Goal: Task Accomplishment & Management: Use online tool/utility

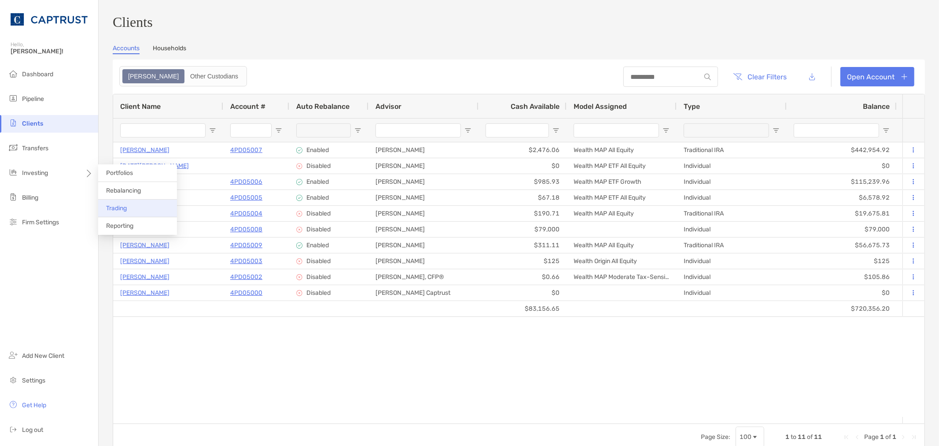
click at [124, 206] on span "Trading" at bounding box center [116, 207] width 21 height 7
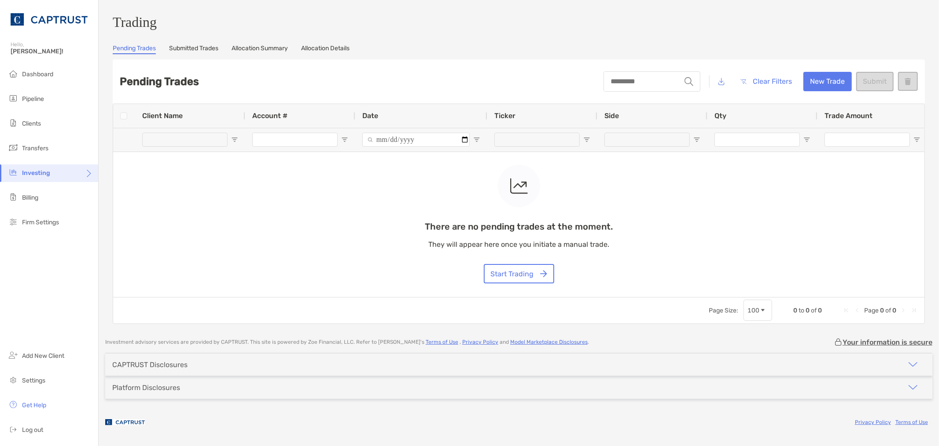
click at [89, 173] on icon at bounding box center [88, 176] width 7 height 7
click at [144, 192] on li "Rebalancing" at bounding box center [137, 191] width 79 height 18
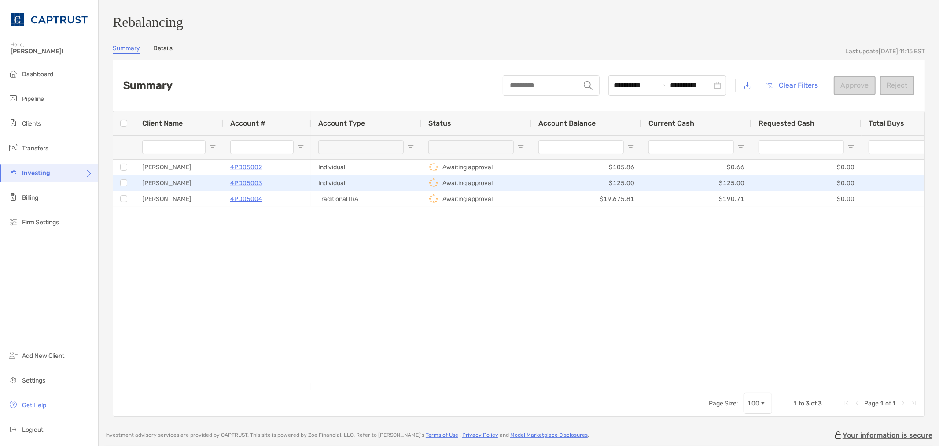
click at [245, 188] on p "4PD05003" at bounding box center [246, 183] width 32 height 11
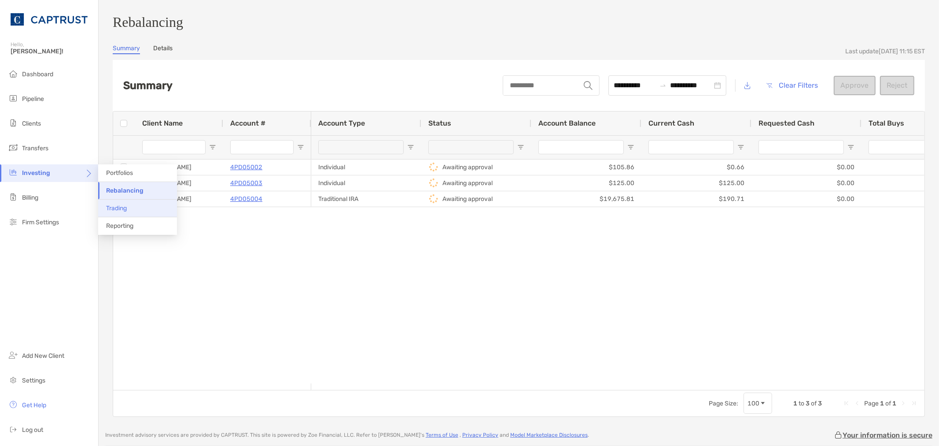
click at [129, 210] on li "Trading" at bounding box center [137, 209] width 79 height 18
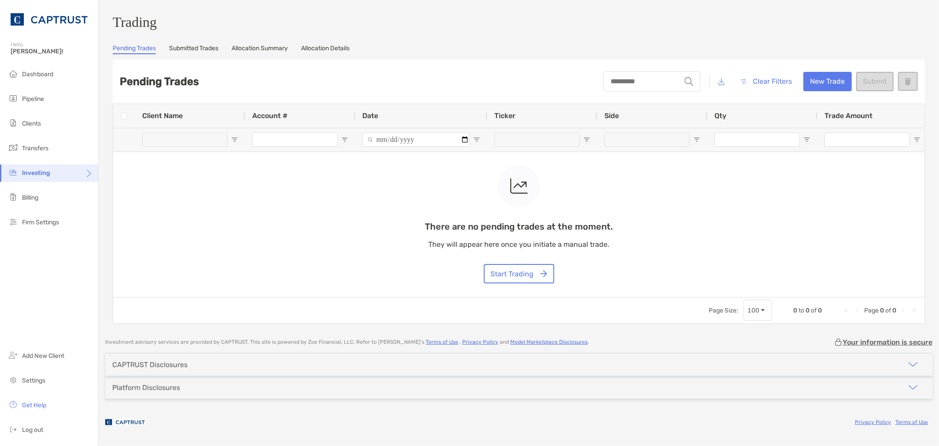
click at [203, 59] on div "Trading Pending Trades Submitted Trades Allocation Summary Allocation Details P…" at bounding box center [519, 169] width 813 height 310
click at [203, 52] on link "Submitted Trades" at bounding box center [193, 49] width 49 height 10
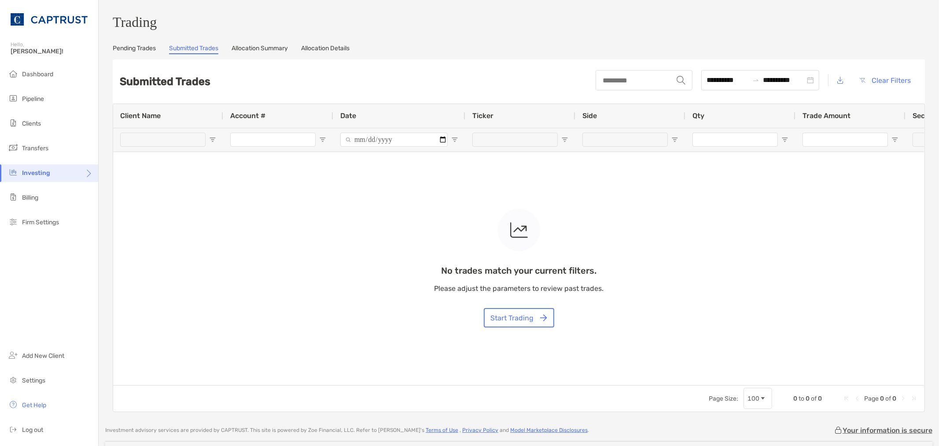
click at [276, 52] on link "Allocation Summary" at bounding box center [260, 49] width 56 height 10
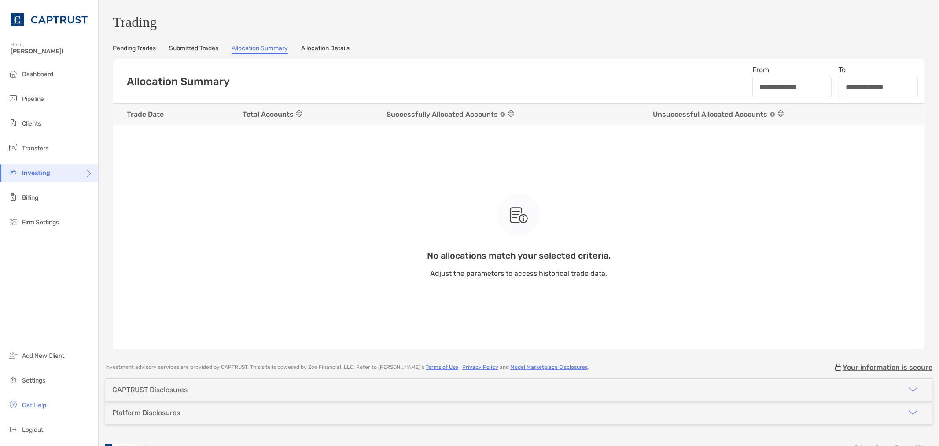
click at [329, 53] on link "Allocation Details" at bounding box center [325, 49] width 48 height 10
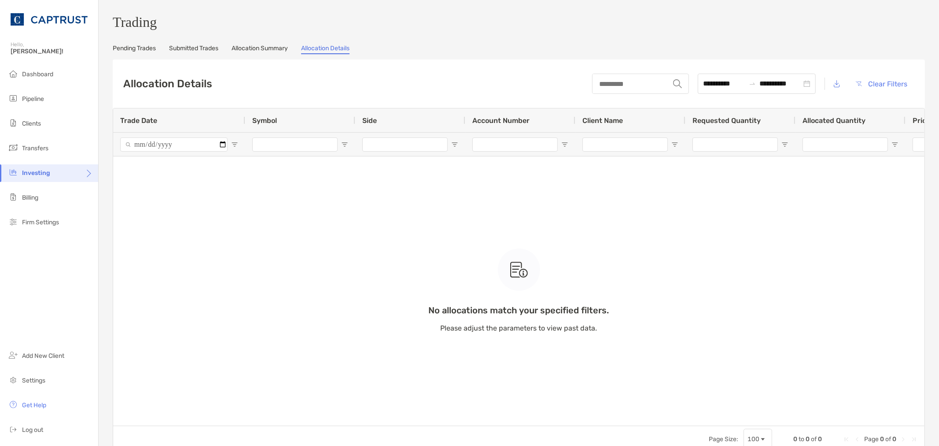
click at [140, 54] on link "Pending Trades" at bounding box center [134, 49] width 43 height 10
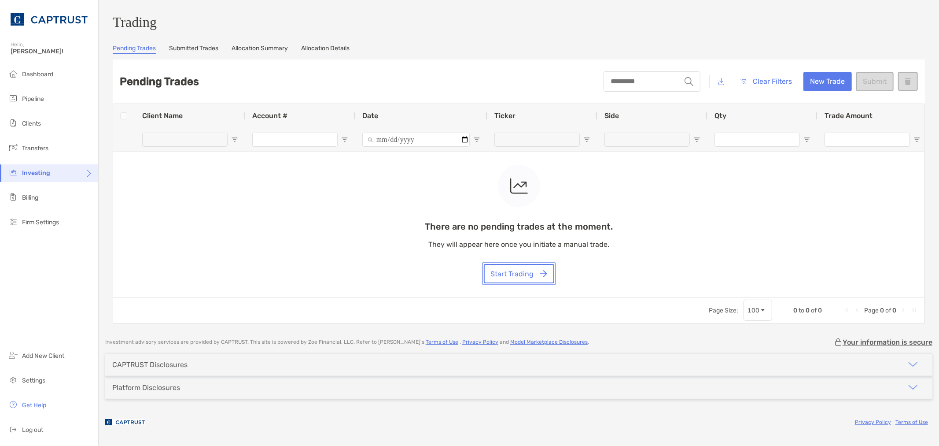
drag, startPoint x: 511, startPoint y: 276, endPoint x: 732, endPoint y: 115, distance: 273.6
click at [554, 233] on div "There are no pending trades at the moment. They will appear here once you initi…" at bounding box center [519, 224] width 188 height 118
click at [610, 254] on div "There are no pending trades at the moment. They will appear here once you initi…" at bounding box center [519, 224] width 188 height 118
click at [530, 274] on button "Start Trading" at bounding box center [519, 273] width 70 height 19
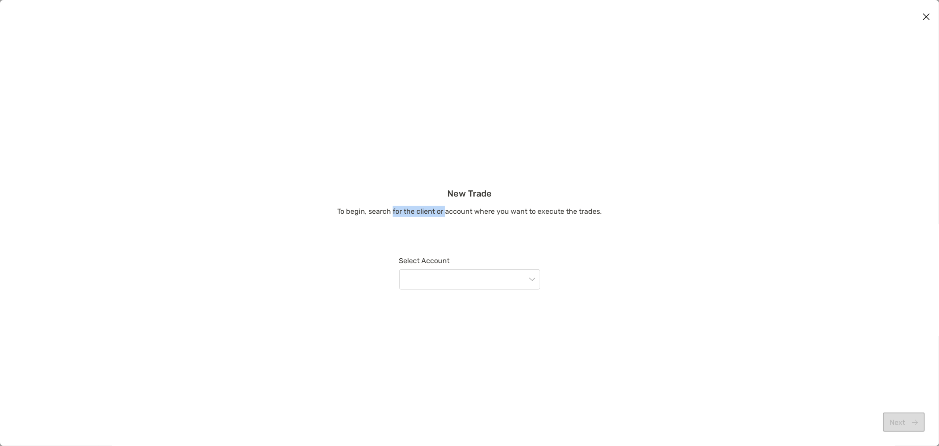
drag, startPoint x: 395, startPoint y: 211, endPoint x: 494, endPoint y: 235, distance: 102.6
click at [487, 222] on div "New Trade To begin, search for the client or account where you want to execute …" at bounding box center [469, 245] width 939 height 115
click at [486, 275] on input "modal" at bounding box center [466, 279] width 122 height 19
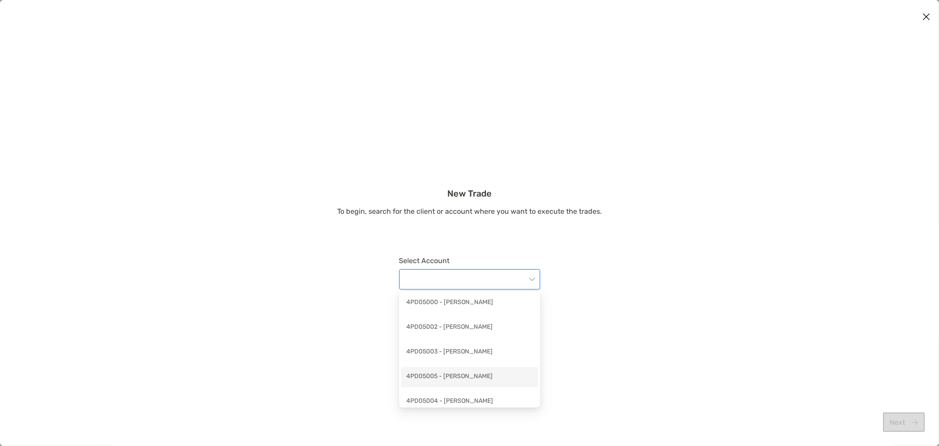
click at [473, 379] on div "4PD05005 - [PERSON_NAME]" at bounding box center [470, 376] width 127 height 11
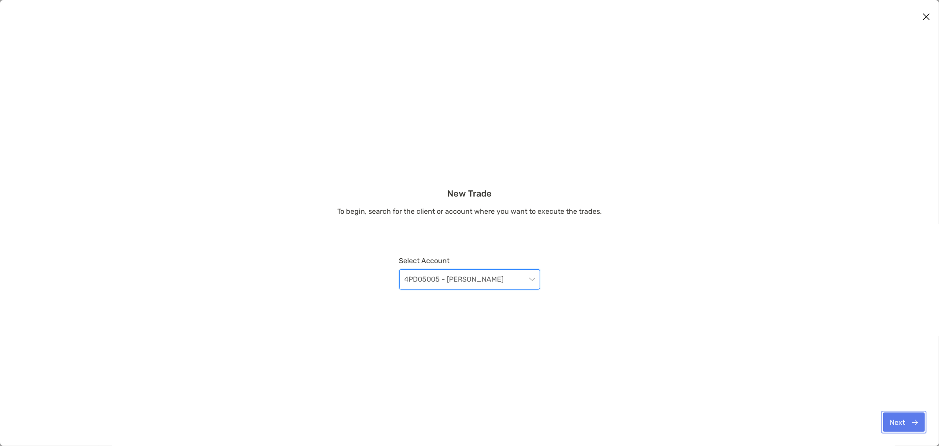
click at [915, 420] on button "Next" at bounding box center [905, 421] width 42 height 19
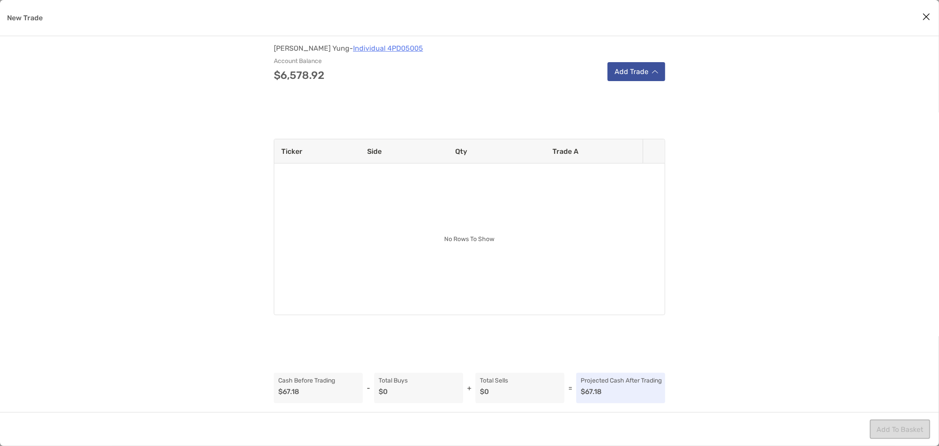
click at [662, 73] on button "Add Trade" at bounding box center [637, 71] width 58 height 19
click at [726, 115] on div "[PERSON_NAME] - Individual 4PD05005 Account Balance $6,578.92 Add Trade Ticker …" at bounding box center [469, 224] width 939 height 376
click at [636, 75] on button "Add Trade" at bounding box center [637, 71] width 58 height 19
click at [772, 57] on div "[PERSON_NAME] - Individual 4PD05005 Account Balance $6,578.92 Add Trade Ticker …" at bounding box center [469, 224] width 939 height 376
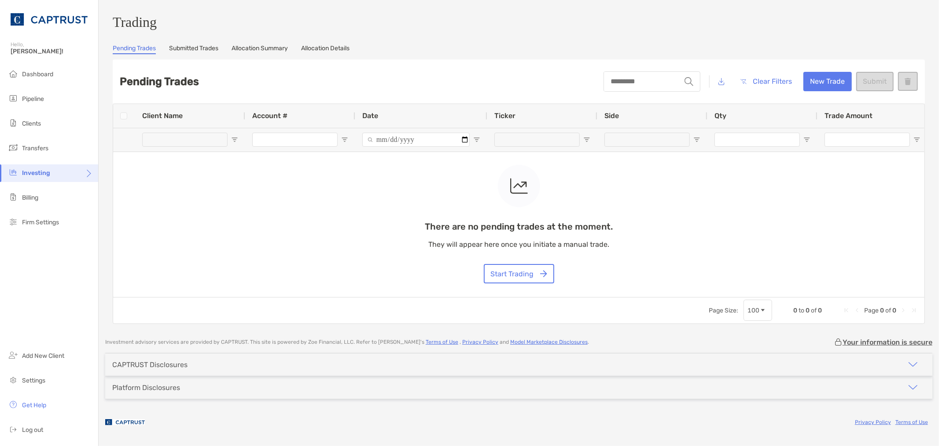
click at [507, 76] on div "Pending Trades string Clear Filters New Trade Submit" at bounding box center [519, 81] width 813 height 44
click at [490, 91] on div "Pending Trades string Clear Filters New Trade Submit" at bounding box center [519, 81] width 813 height 44
click at [39, 120] on span "Clients" at bounding box center [31, 123] width 19 height 7
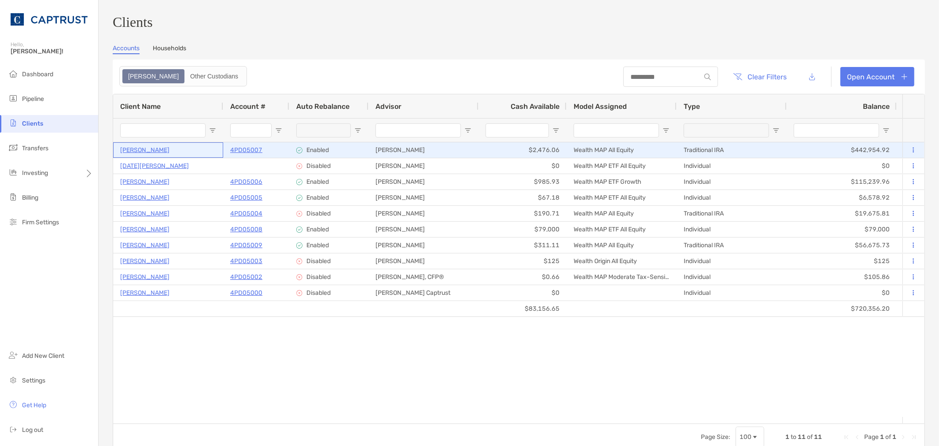
click at [148, 153] on p "[PERSON_NAME]" at bounding box center [144, 149] width 49 height 11
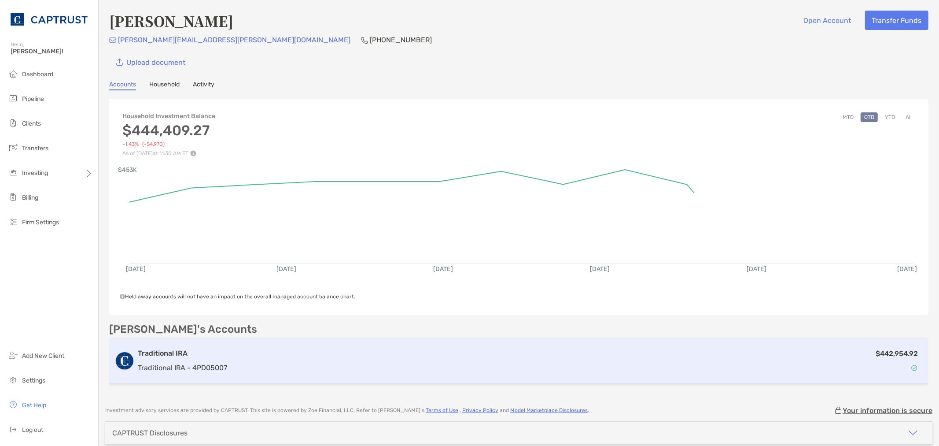
click at [314, 368] on div "$442,954.92" at bounding box center [577, 361] width 693 height 26
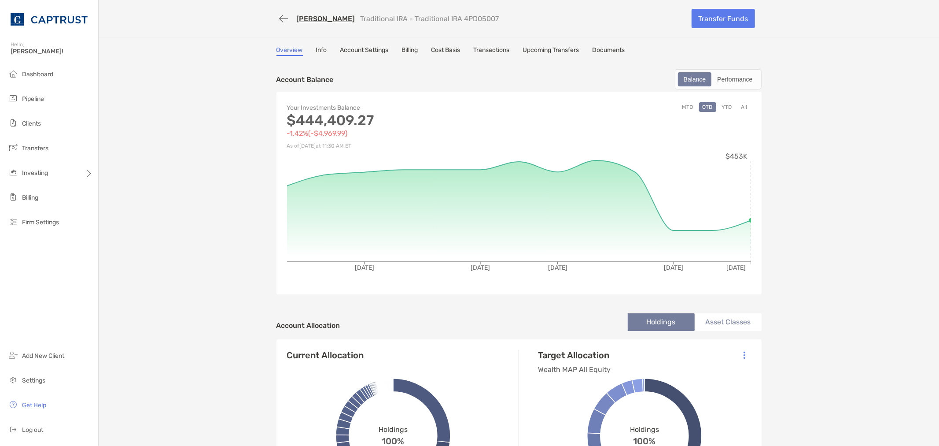
click at [615, 52] on link "Documents" at bounding box center [609, 51] width 33 height 10
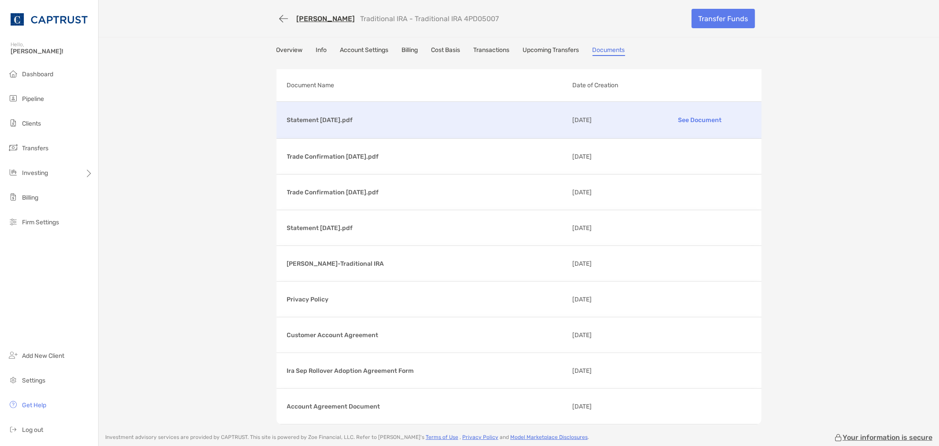
click at [701, 116] on p "See Document" at bounding box center [700, 119] width 102 height 15
click at [285, 51] on link "Overview" at bounding box center [290, 51] width 26 height 10
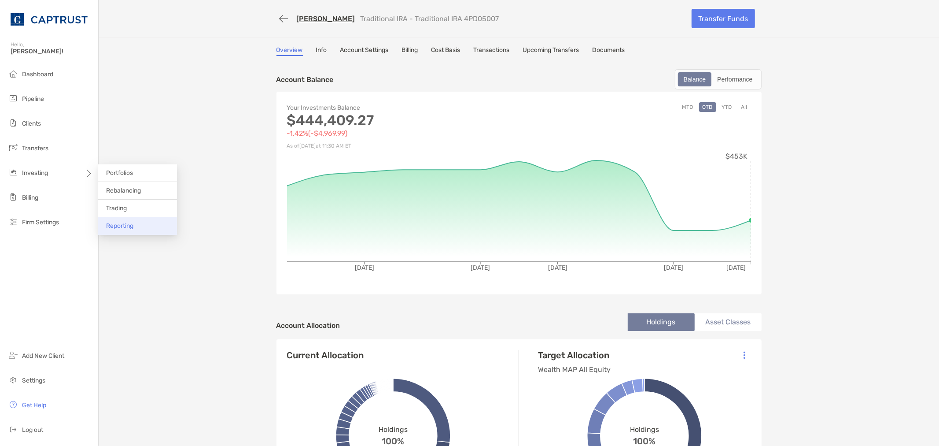
click at [125, 228] on span "Reporting" at bounding box center [119, 225] width 27 height 7
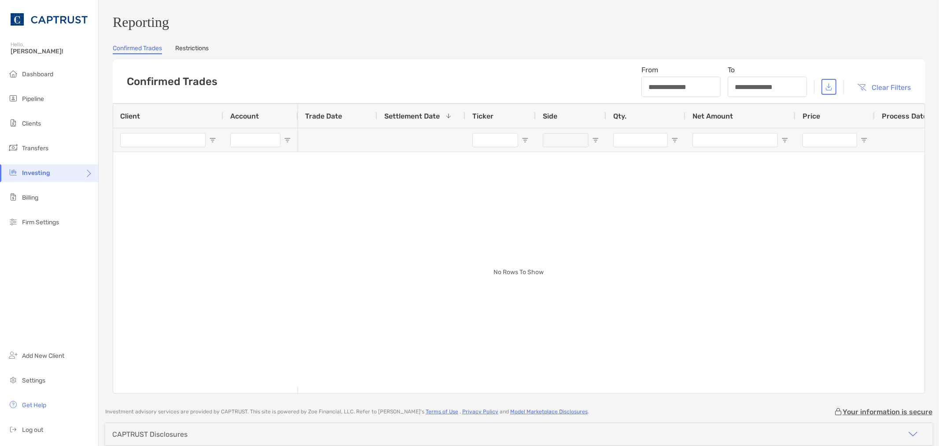
click at [195, 52] on link "Restrictions" at bounding box center [191, 49] width 33 height 10
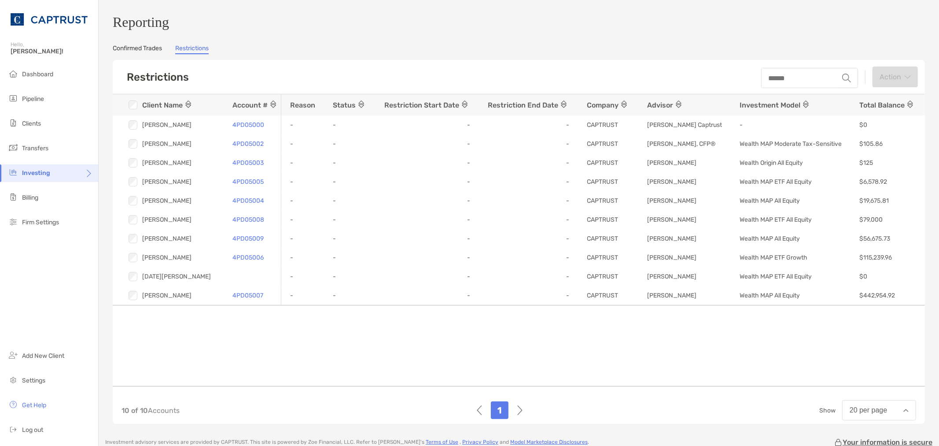
click at [150, 54] on link "Confirmed Trades" at bounding box center [137, 49] width 49 height 10
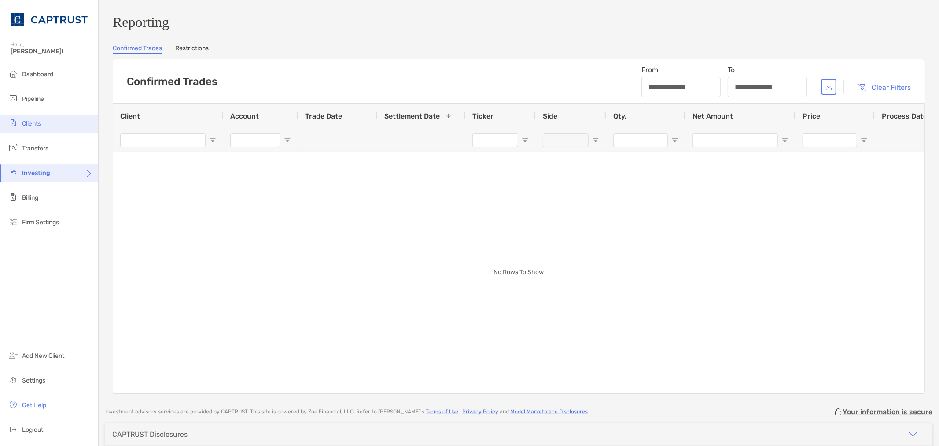
click at [58, 124] on li "Clients" at bounding box center [49, 124] width 98 height 18
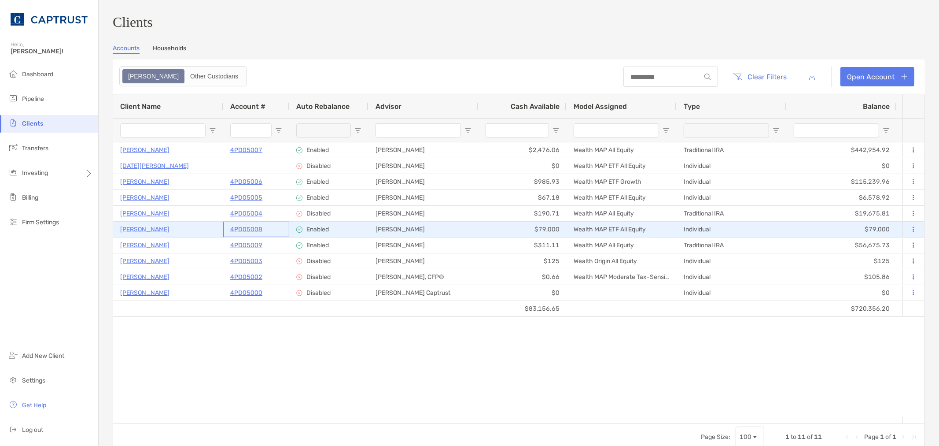
click at [244, 234] on p "4PD05008" at bounding box center [246, 229] width 32 height 11
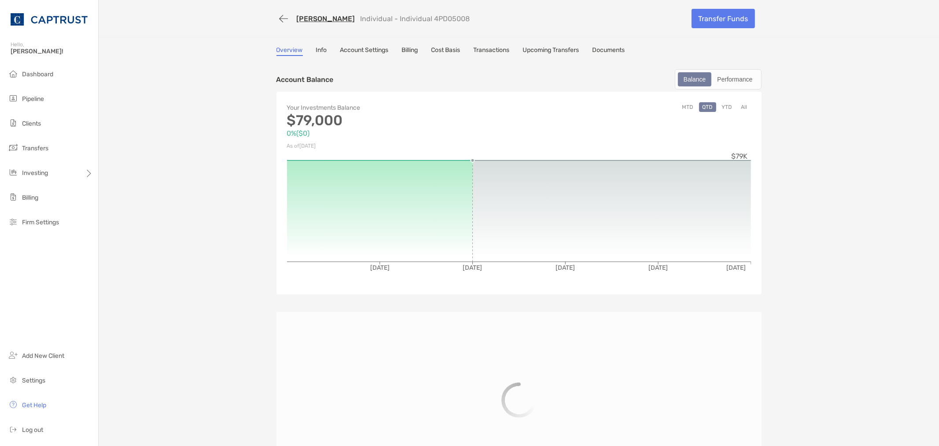
click at [613, 48] on link "Documents" at bounding box center [609, 51] width 33 height 10
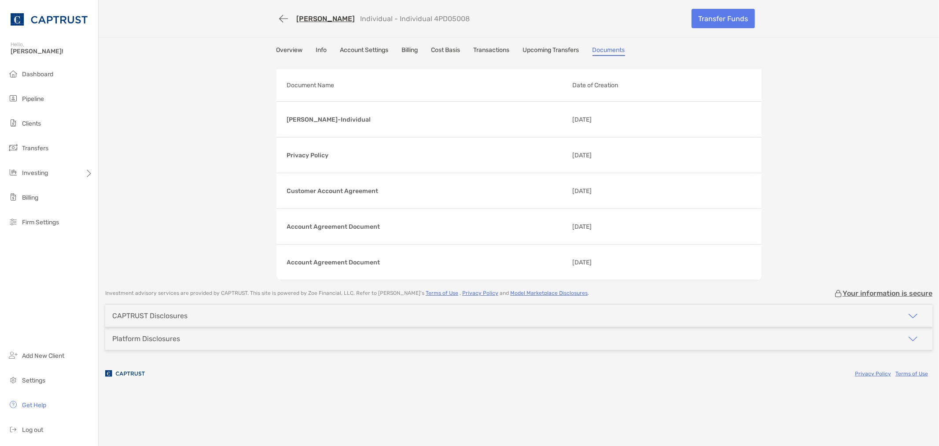
click at [499, 41] on div "[PERSON_NAME] Individual - Individual 4PD05008 Transfer Funds Overview Info Acc…" at bounding box center [519, 140] width 841 height 280
click at [498, 44] on div "[PERSON_NAME] Individual - Individual 4PD05008 Transfer Funds Overview Info Acc…" at bounding box center [519, 140] width 841 height 280
click at [499, 47] on link "Transactions" at bounding box center [492, 51] width 36 height 10
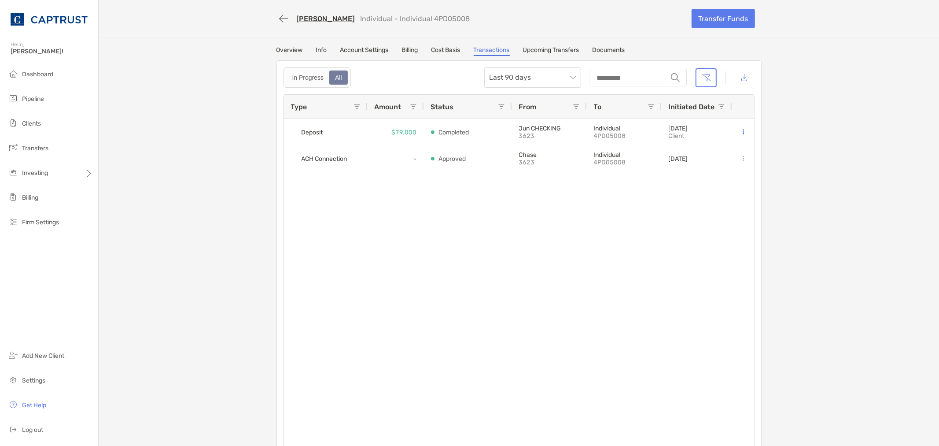
click at [494, 24] on div "[PERSON_NAME] Individual - Individual 4PD05008" at bounding box center [481, 19] width 409 height 16
click at [495, 22] on div "[PERSON_NAME] Individual - Individual 4PD05008" at bounding box center [481, 19] width 409 height 16
click at [287, 50] on link "Overview" at bounding box center [290, 51] width 26 height 10
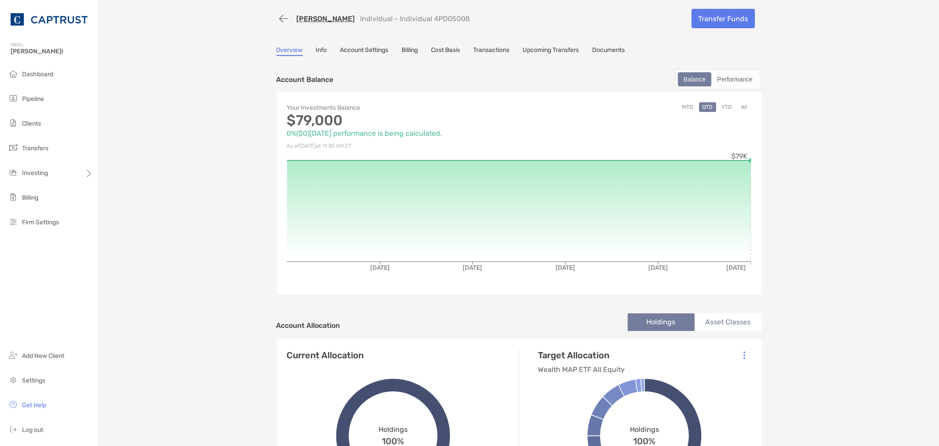
click at [840, 132] on div "[PERSON_NAME] Individual - Individual 4PD05008 Transfer Funds Overview Info Acc…" at bounding box center [519, 396] width 841 height 793
click at [811, 119] on div "[PERSON_NAME] Individual - Individual 4PD05008 Transfer Funds Overview Info Acc…" at bounding box center [519, 396] width 841 height 793
click at [612, 49] on link "Documents" at bounding box center [609, 51] width 33 height 10
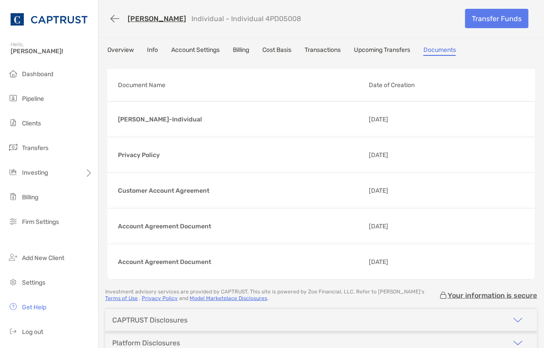
drag, startPoint x: 196, startPoint y: 122, endPoint x: 175, endPoint y: 297, distance: 176.6
